Goal: Task Accomplishment & Management: Use online tool/utility

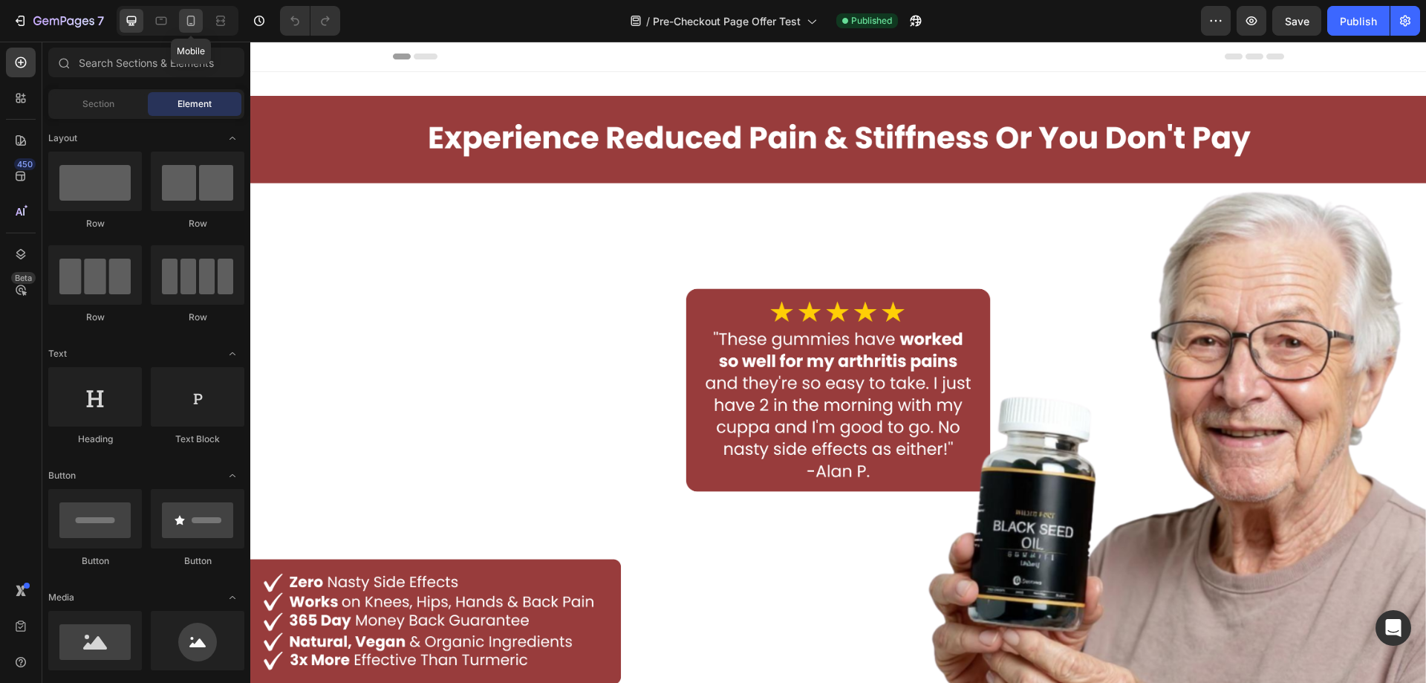
click at [195, 19] on icon at bounding box center [190, 20] width 15 height 15
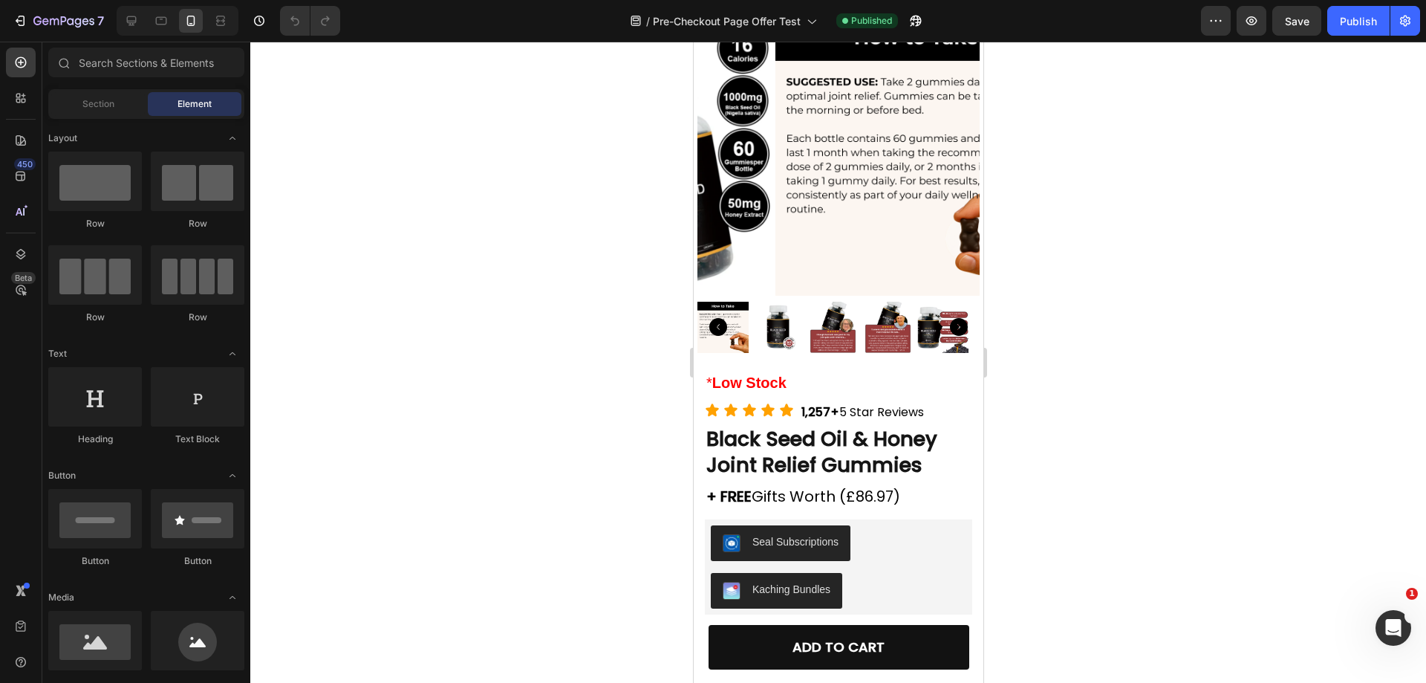
scroll to position [472, 0]
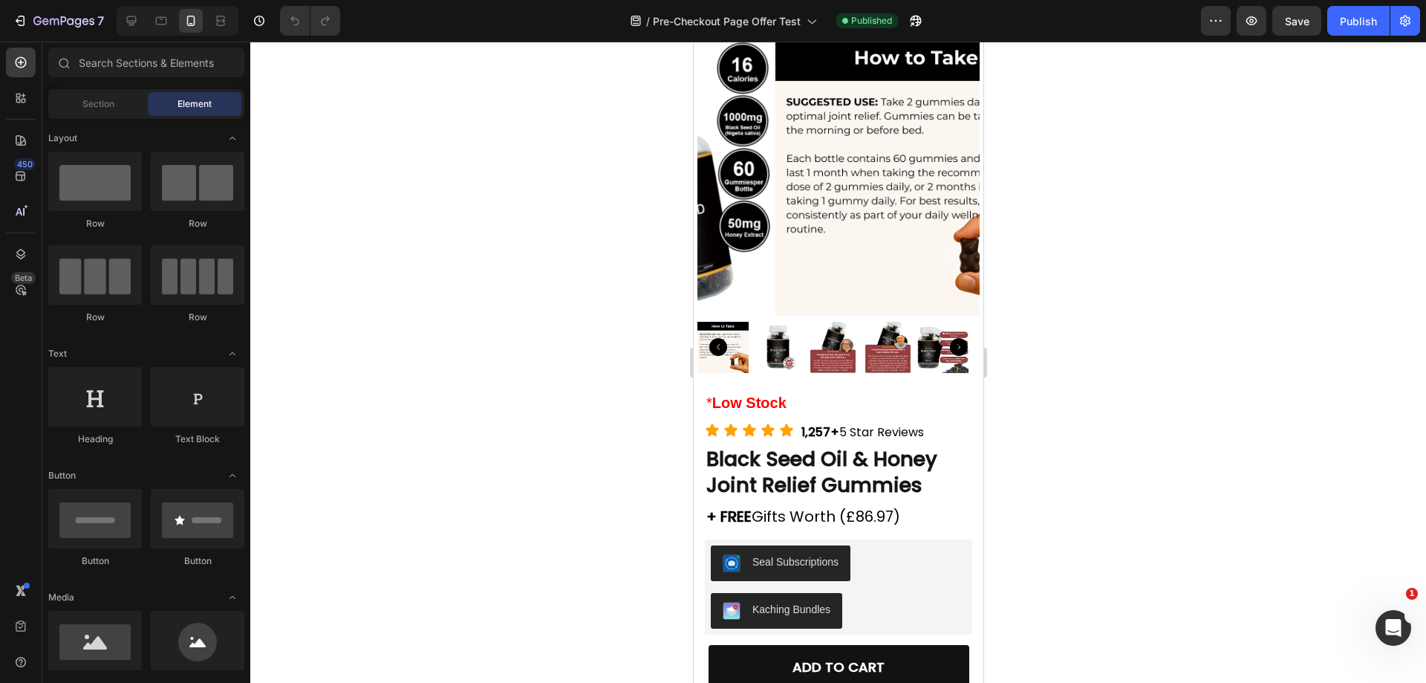
drag, startPoint x: 975, startPoint y: 144, endPoint x: 1680, endPoint y: 203, distance: 707.3
click at [796, 336] on img at bounding box center [777, 347] width 51 height 51
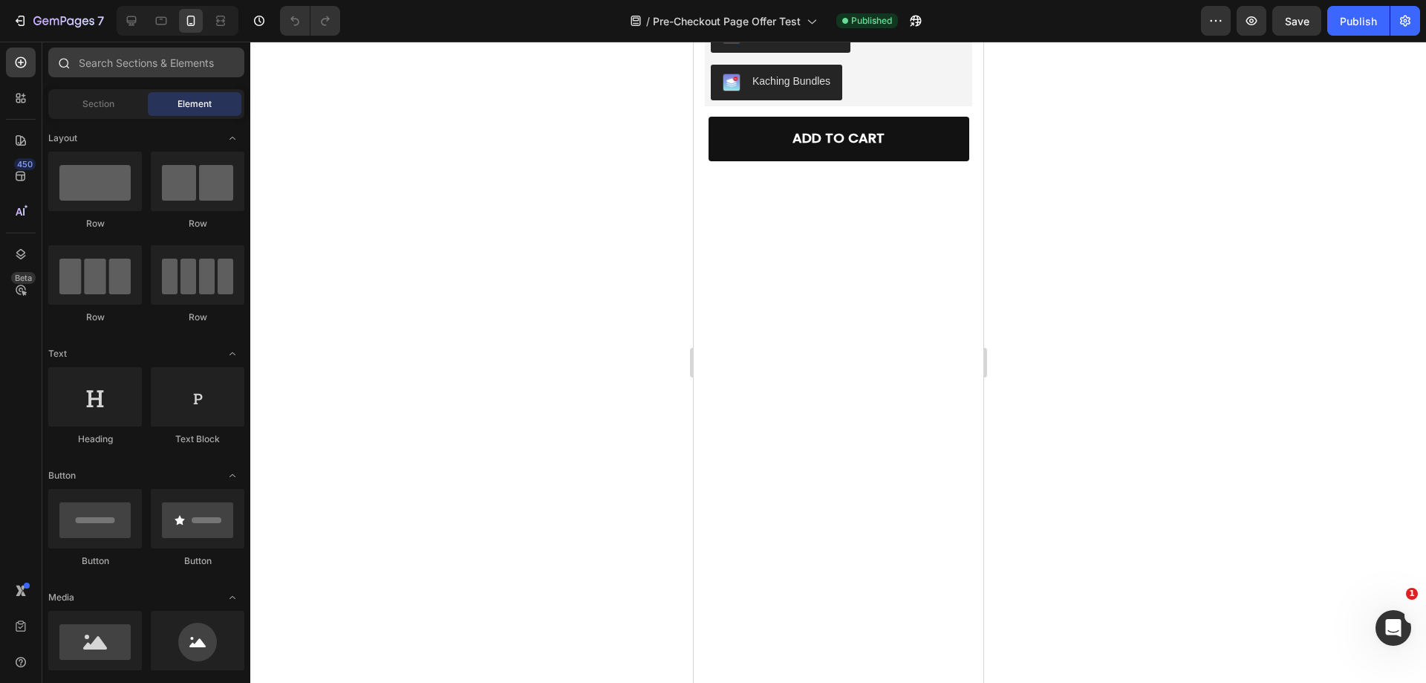
scroll to position [0, 0]
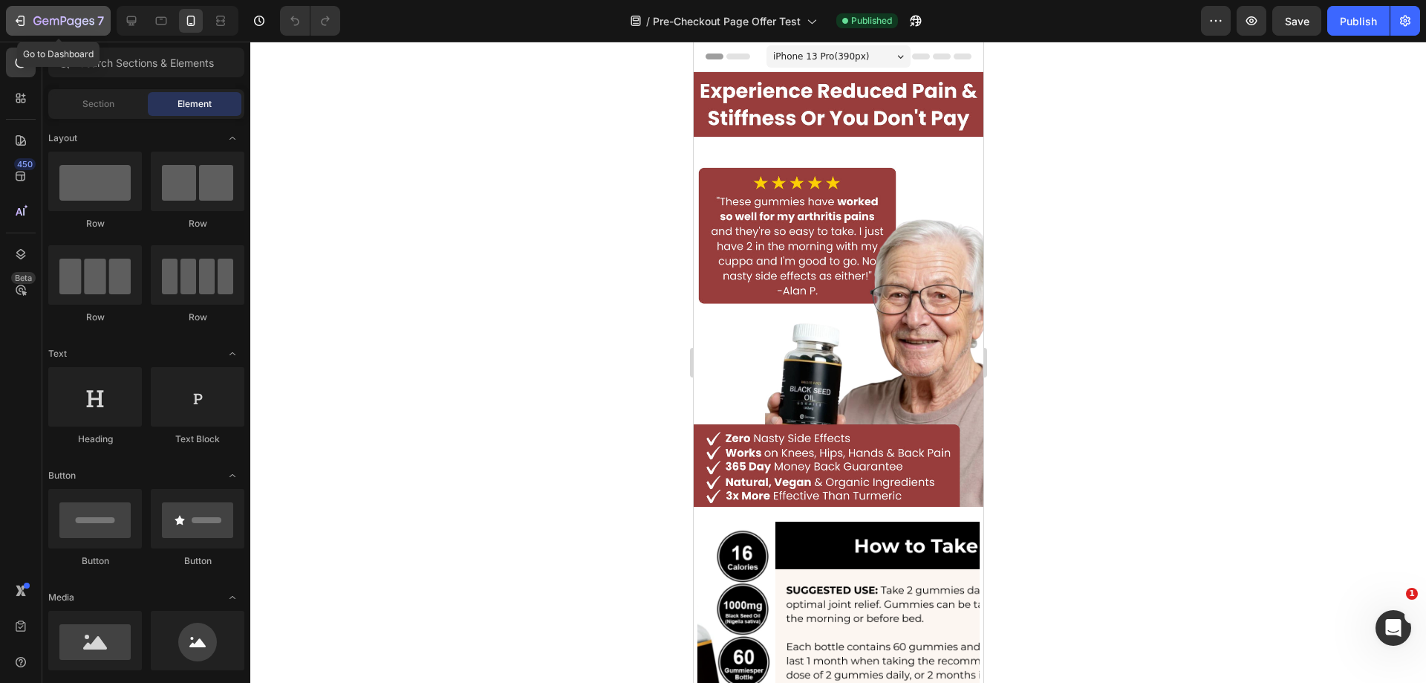
click at [20, 14] on button "7" at bounding box center [58, 21] width 105 height 30
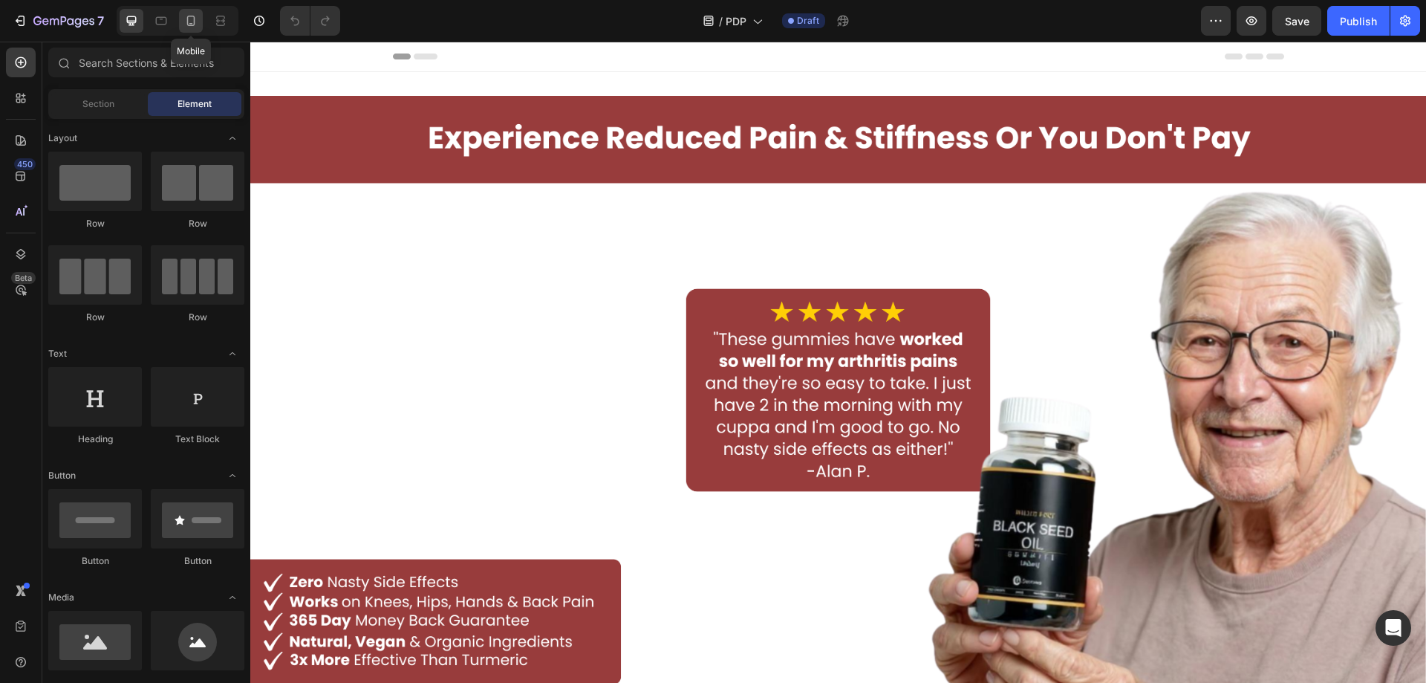
click at [196, 22] on icon at bounding box center [190, 20] width 15 height 15
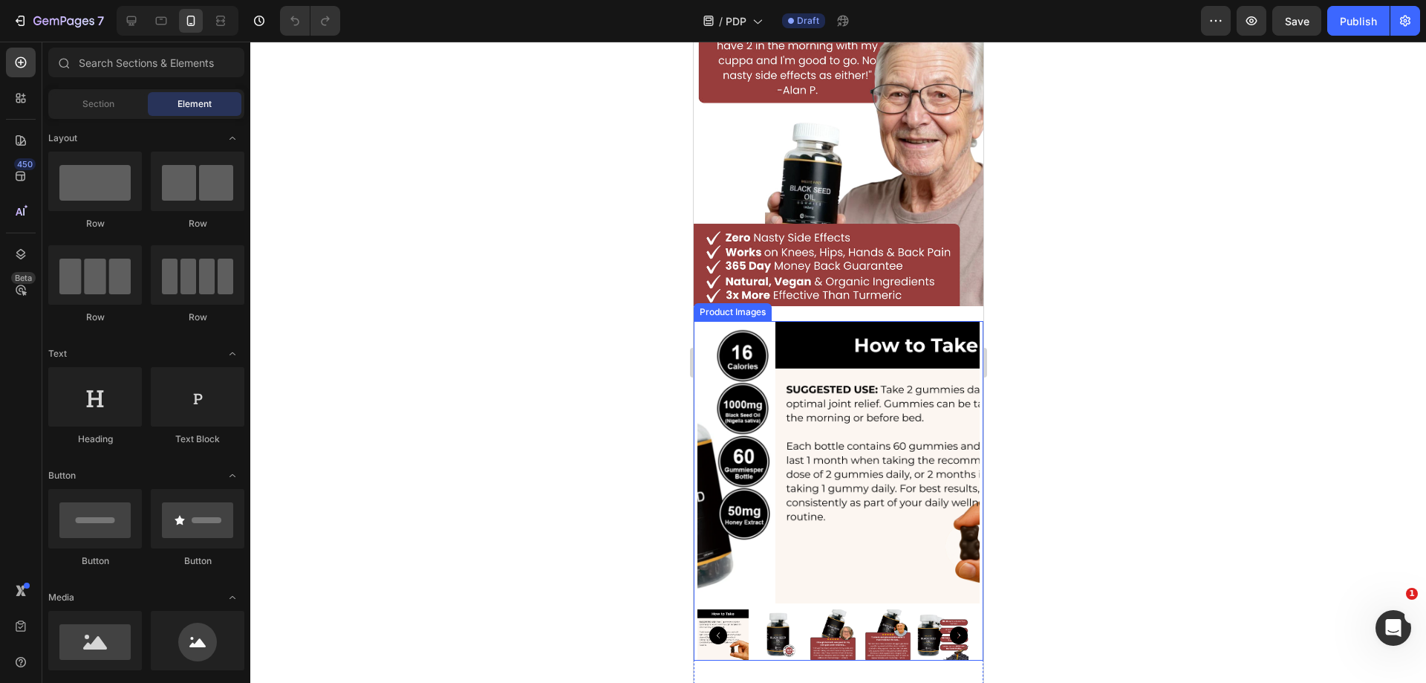
scroll to position [223, 0]
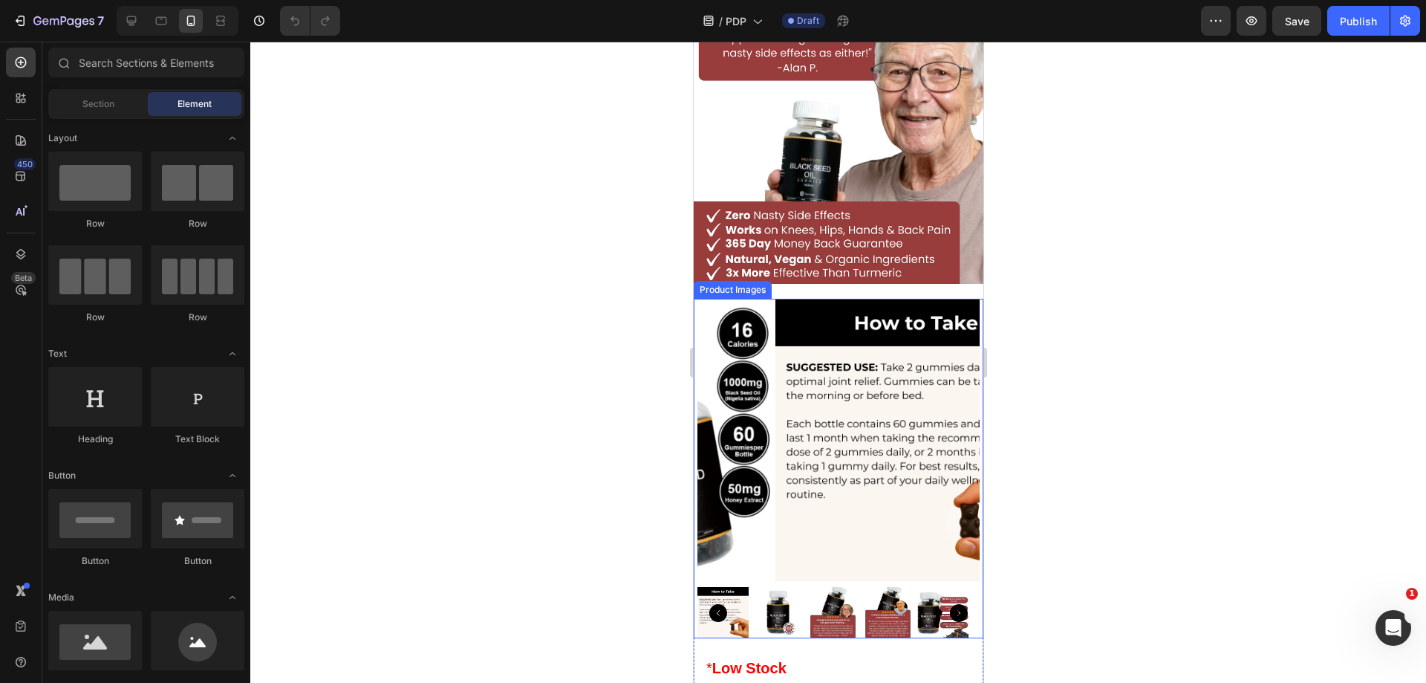
click at [781, 587] on img at bounding box center [777, 612] width 51 height 51
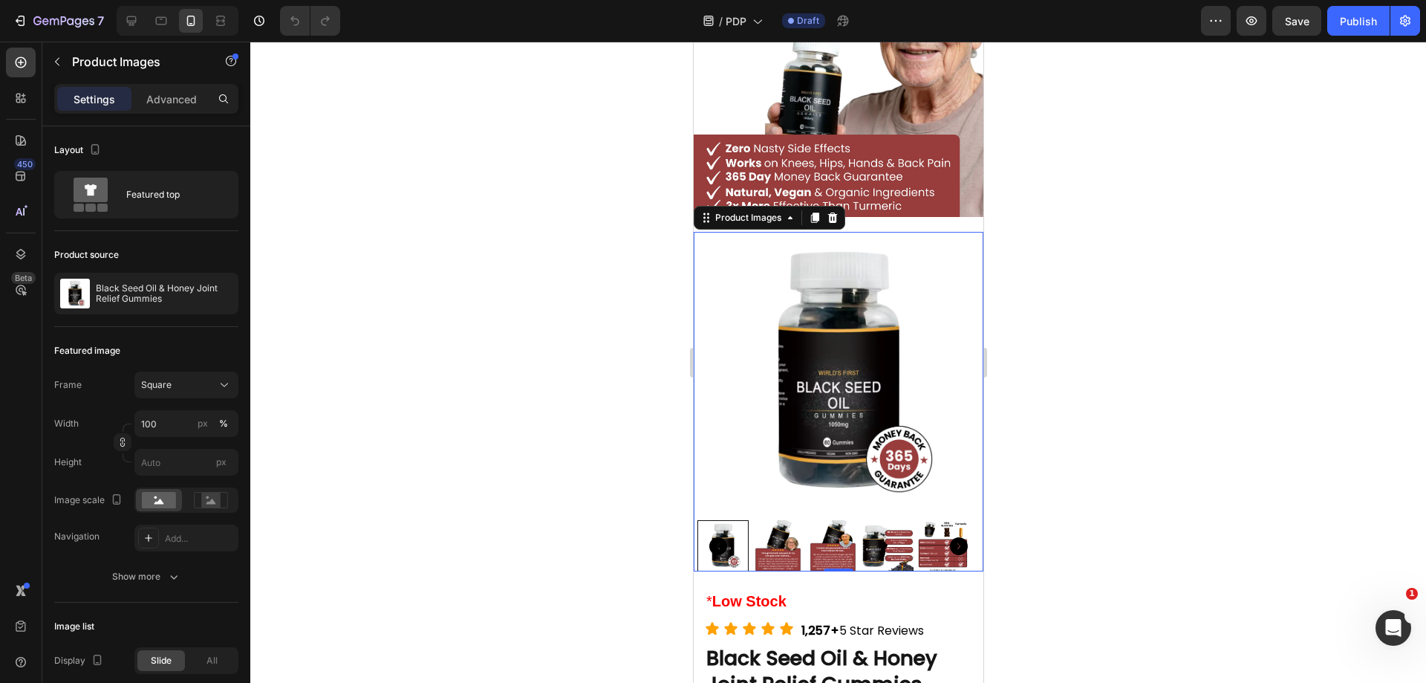
scroll to position [371, 0]
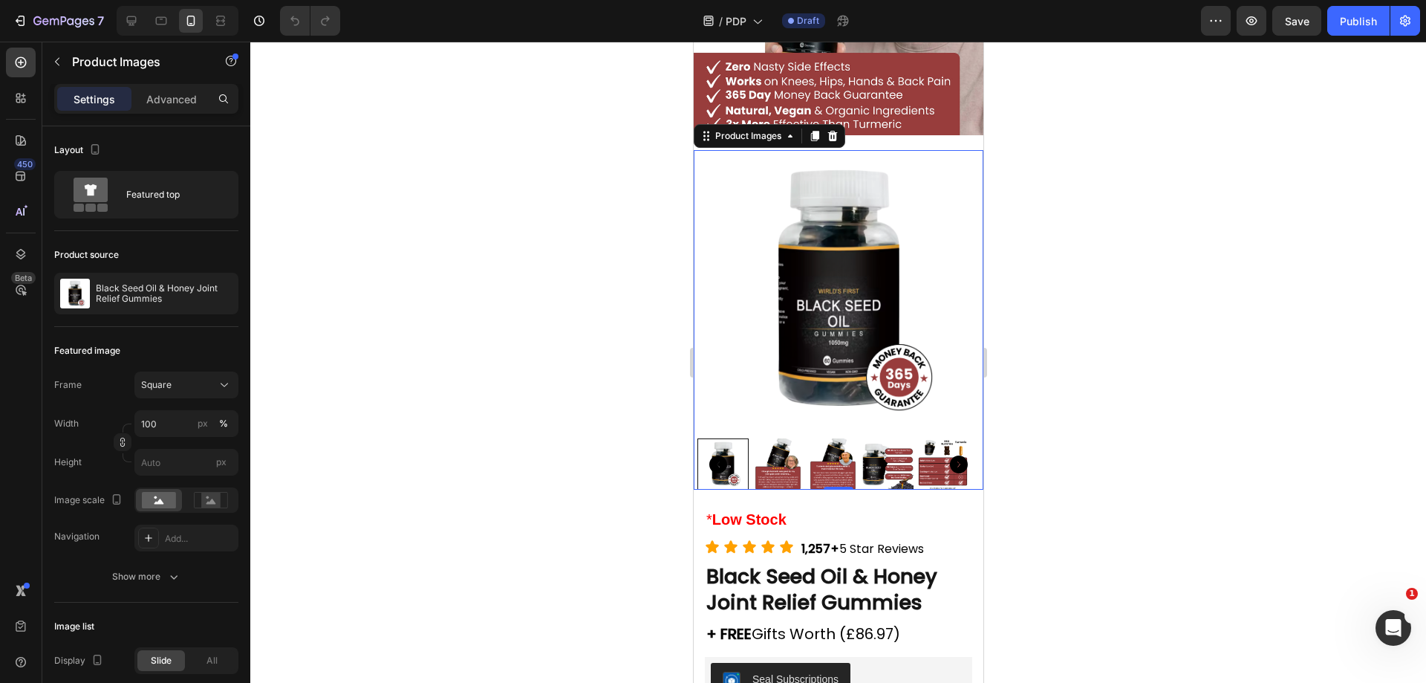
click at [770, 438] on img at bounding box center [777, 463] width 51 height 51
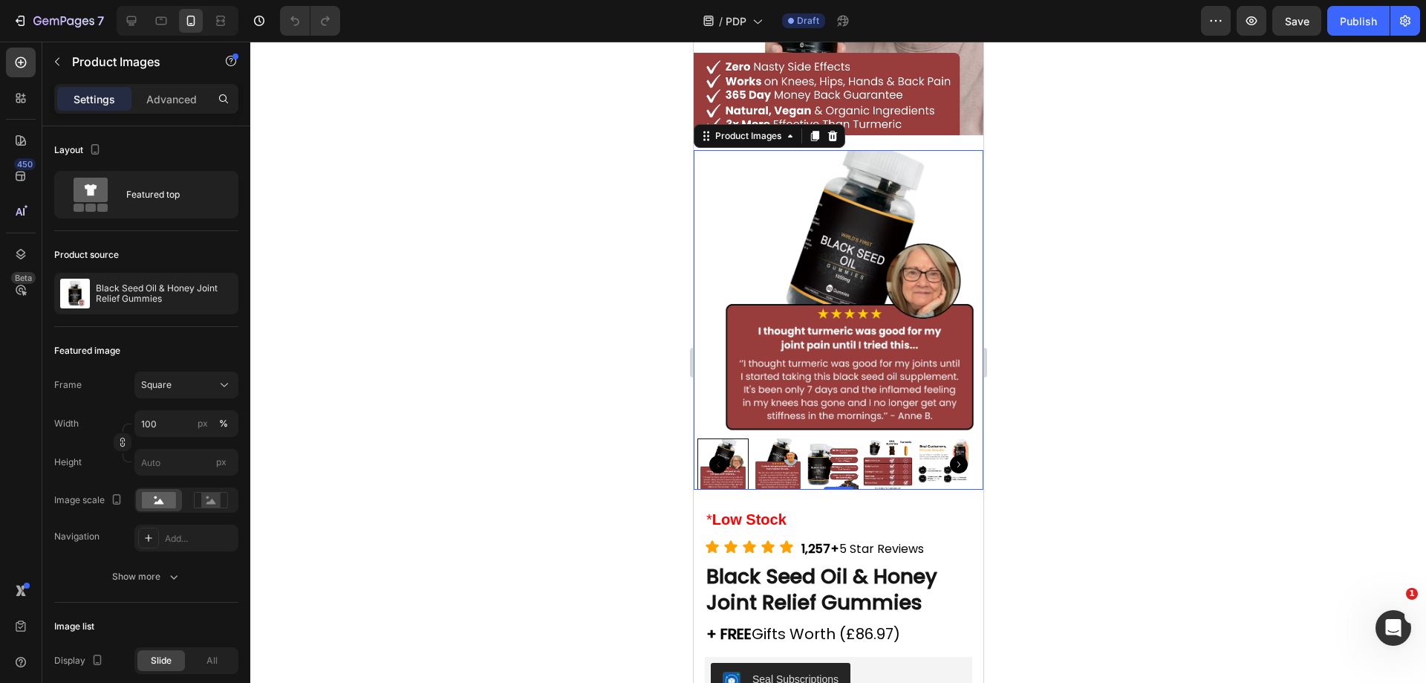
click at [812, 438] on img at bounding box center [832, 463] width 51 height 51
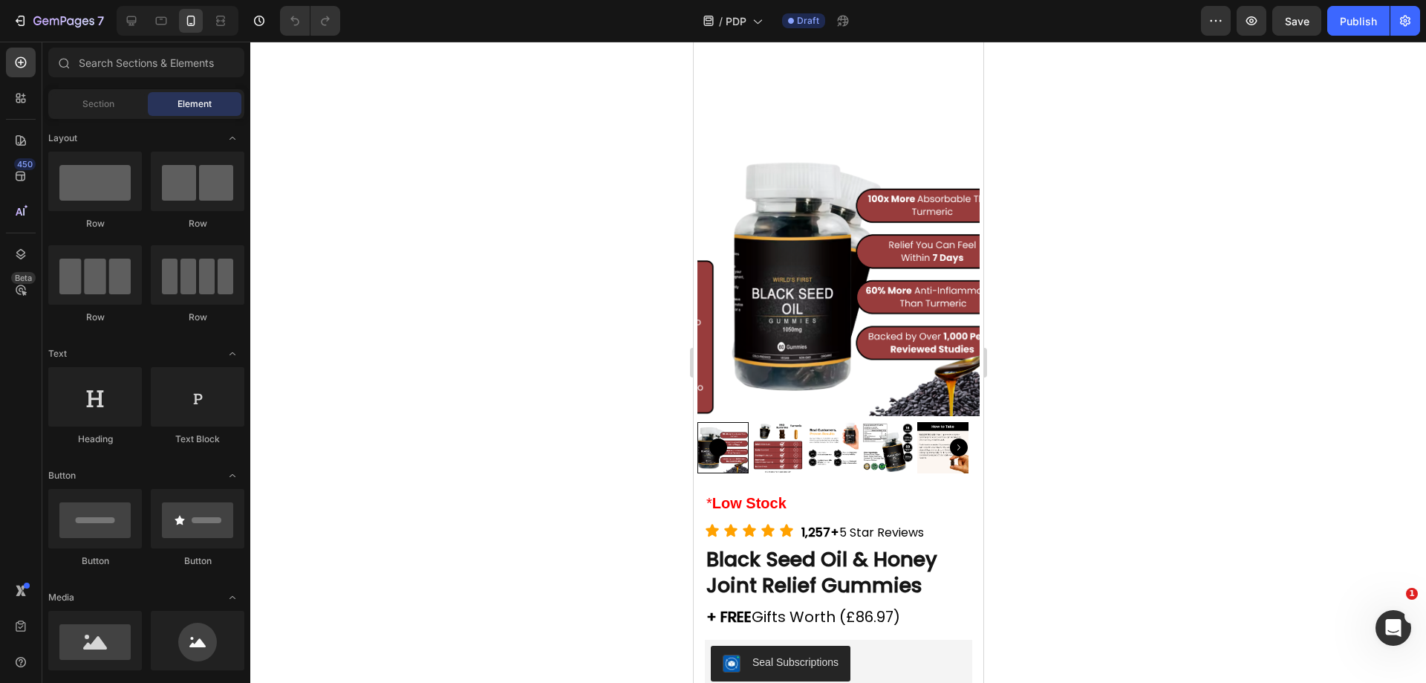
scroll to position [724, 0]
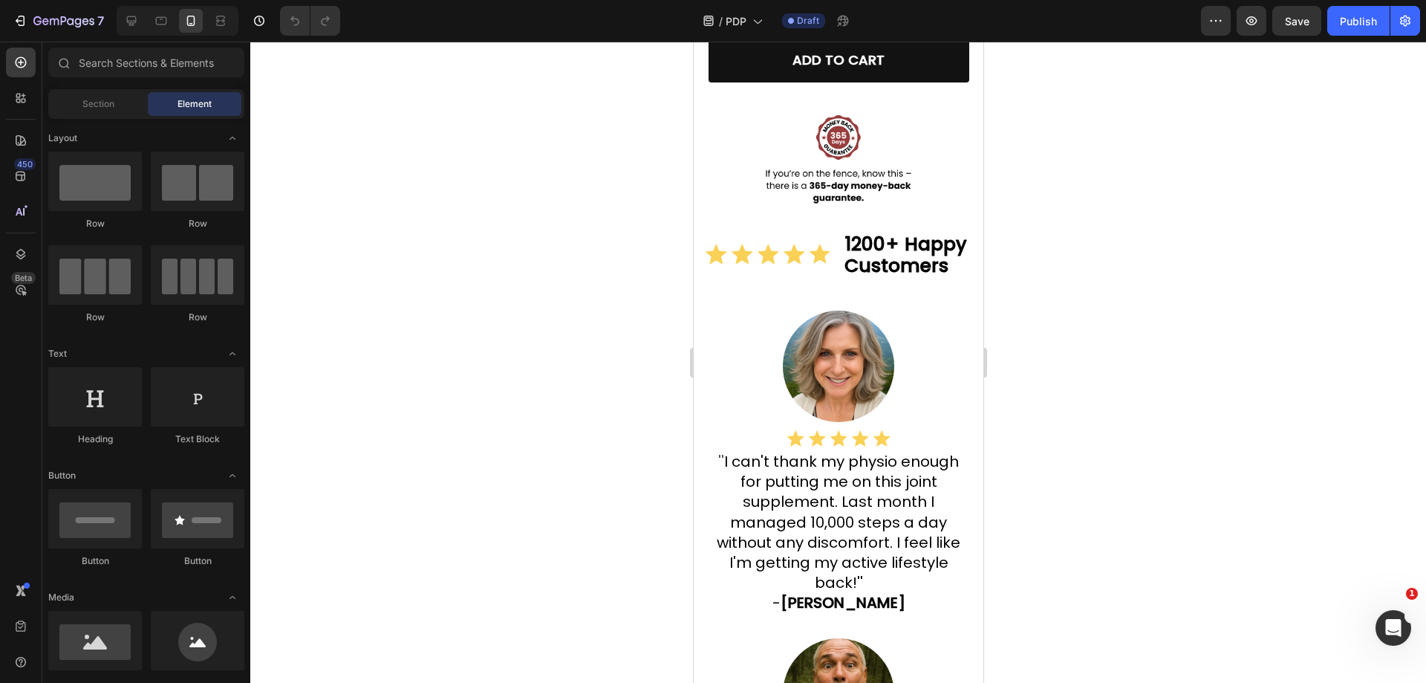
drag, startPoint x: 976, startPoint y: 115, endPoint x: 1508, endPoint y: 42, distance: 536.8
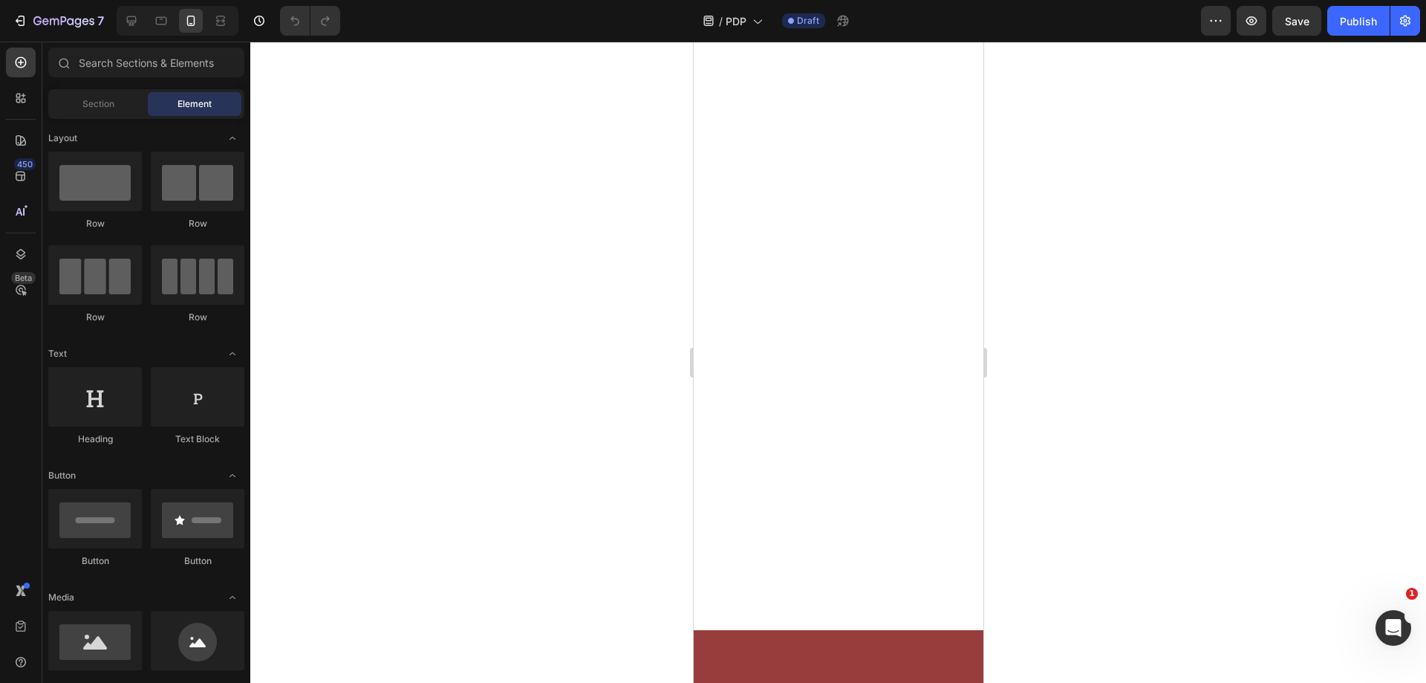
scroll to position [0, 0]
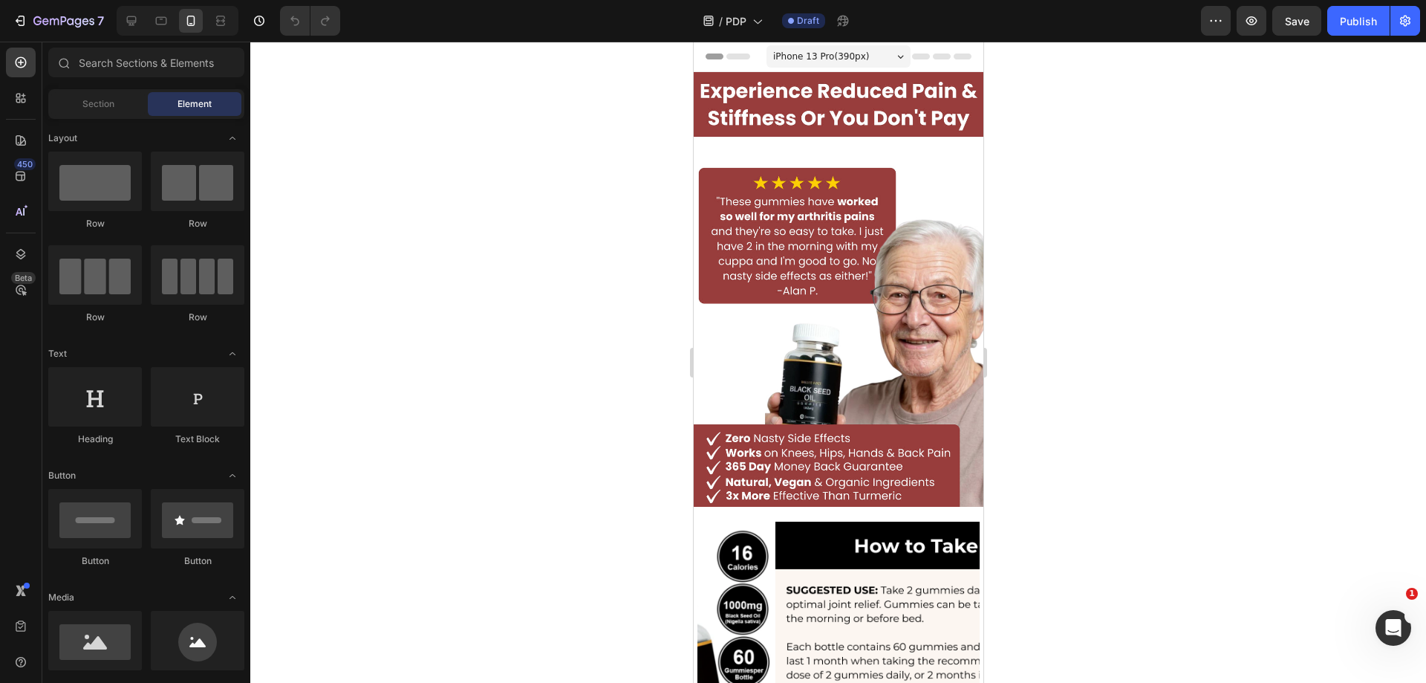
drag, startPoint x: 977, startPoint y: 489, endPoint x: 1664, endPoint y: 81, distance: 799.2
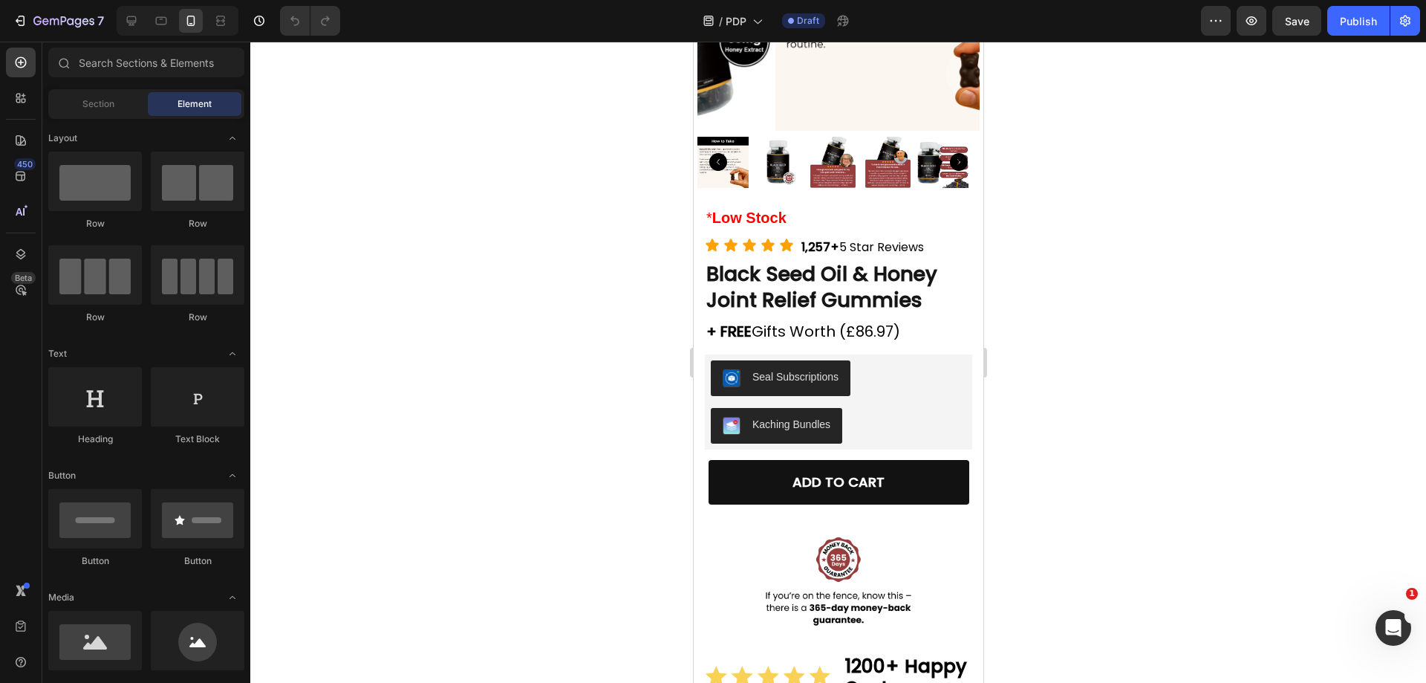
scroll to position [638, 0]
